Goal: Transaction & Acquisition: Purchase product/service

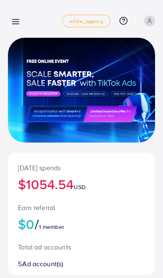
click at [15, 20] on line at bounding box center [16, 20] width 7 height 0
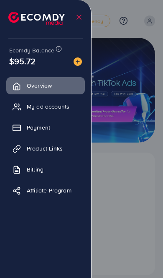
click at [55, 126] on link "Payment" at bounding box center [45, 127] width 79 height 17
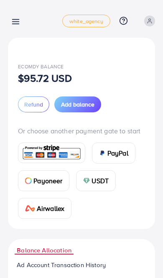
click at [84, 106] on span "Add balance" at bounding box center [77, 104] width 33 height 8
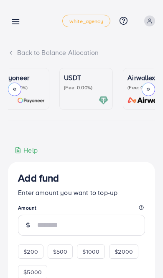
scroll to position [0, 159]
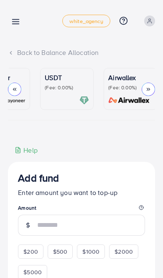
click at [76, 101] on div at bounding box center [67, 100] width 44 height 10
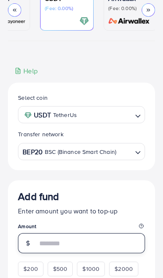
click at [86, 247] on input "number" at bounding box center [91, 243] width 108 height 20
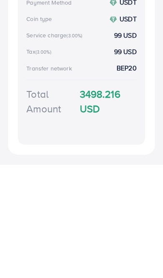
scroll to position [241, 0]
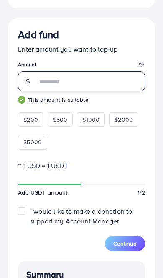
type input "****"
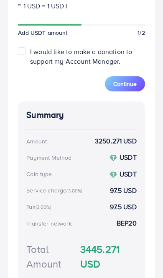
scroll to position [395, 0]
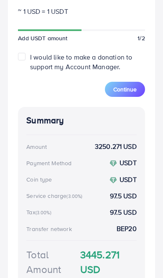
click at [124, 95] on button "Continue" at bounding box center [125, 89] width 40 height 15
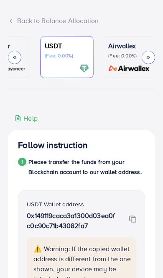
scroll to position [44, 0]
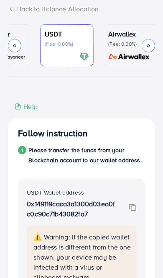
click at [136, 211] on img at bounding box center [132, 207] width 7 height 8
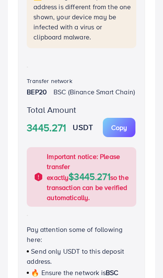
scroll to position [285, 0]
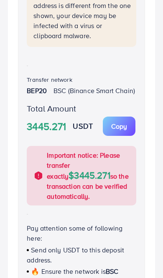
click at [124, 131] on p "Copy" at bounding box center [119, 126] width 16 height 10
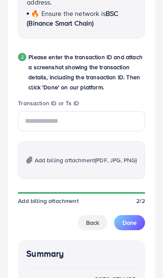
scroll to position [543, 0]
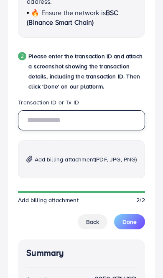
click at [93, 130] on input "text" at bounding box center [81, 120] width 127 height 20
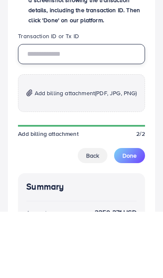
click at [83, 110] on input "text" at bounding box center [81, 120] width 127 height 20
paste input "**********"
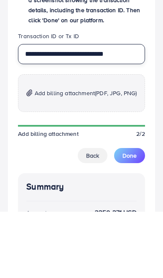
type input "**********"
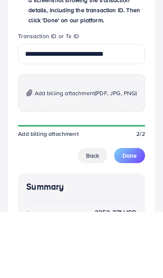
click at [75, 154] on span "Add billing attachment (PDF, JPG, PNG)" at bounding box center [86, 159] width 103 height 10
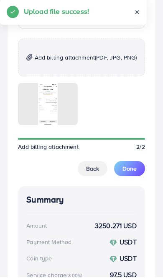
click at [131, 173] on span "Done" at bounding box center [130, 169] width 14 height 8
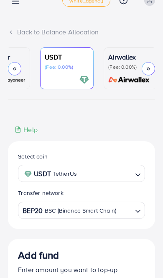
scroll to position [0, 0]
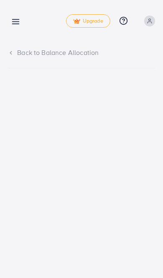
click at [15, 16] on link at bounding box center [14, 21] width 12 height 10
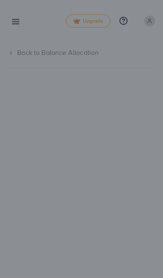
click at [119, 200] on div at bounding box center [81, 166] width 163 height 333
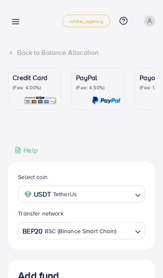
click at [15, 17] on icon at bounding box center [15, 21] width 9 height 9
